Goal: Find specific page/section: Find specific page/section

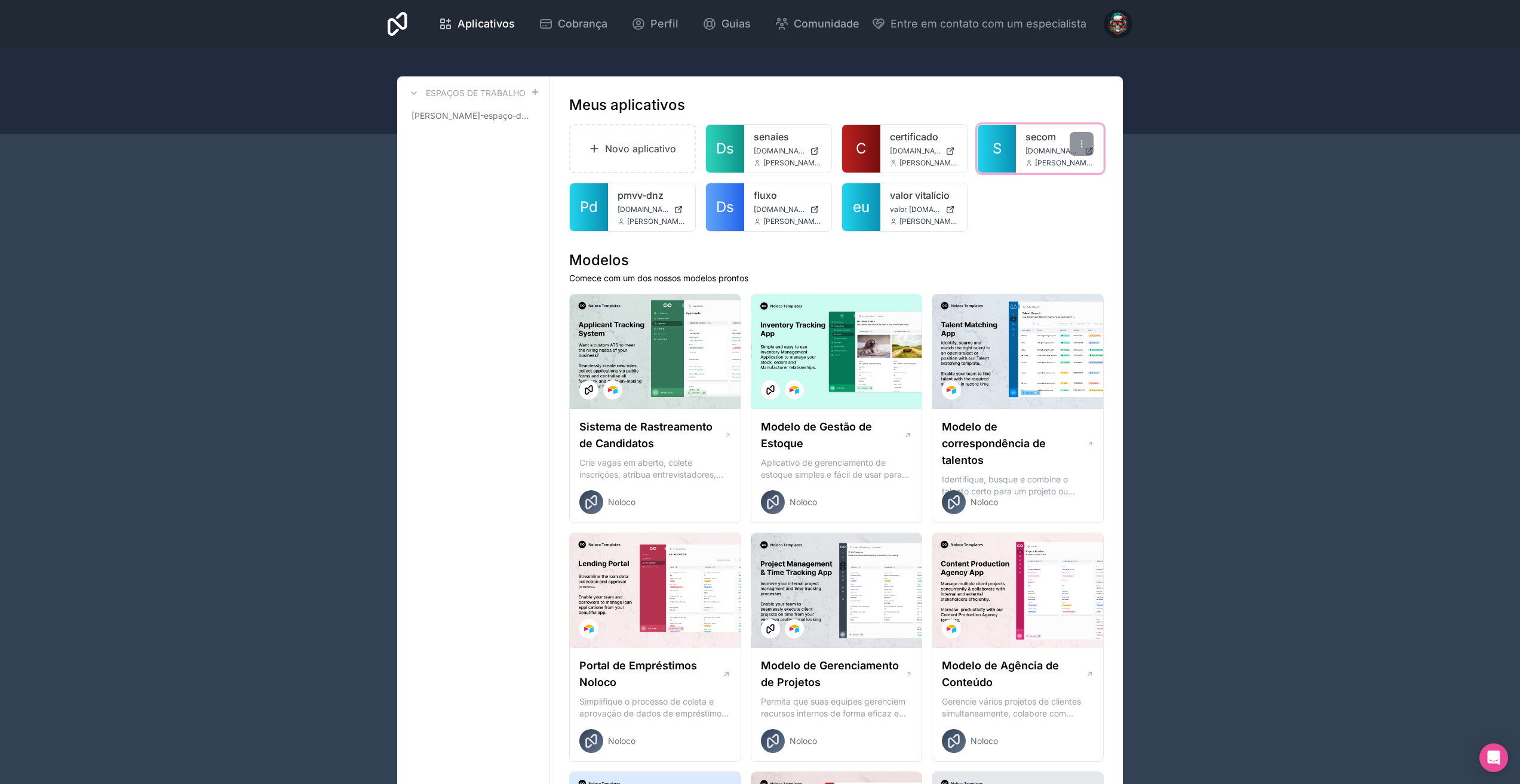
click at [1000, 152] on font "S" at bounding box center [997, 148] width 9 height 17
click at [1000, 146] on font "S" at bounding box center [997, 148] width 9 height 17
